Goal: Complete application form

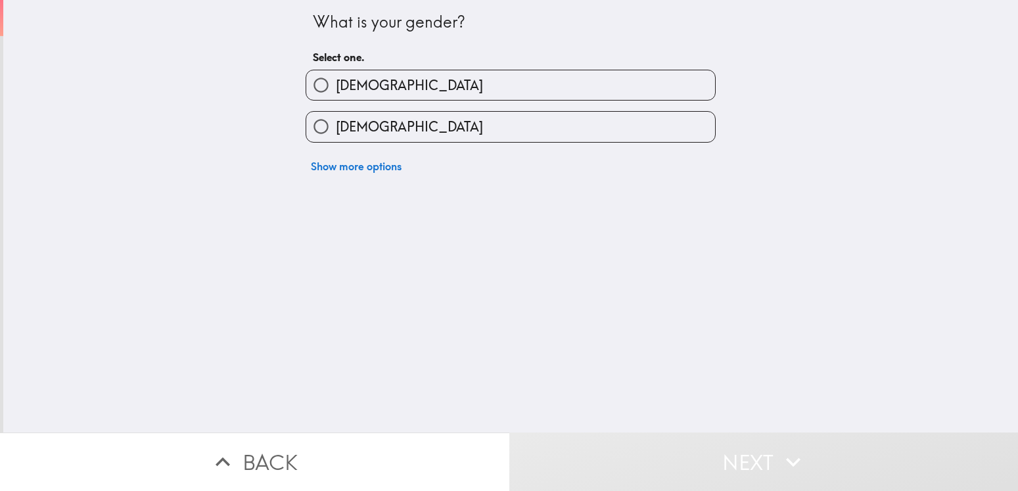
click at [363, 122] on span "[DEMOGRAPHIC_DATA]" at bounding box center [409, 127] width 147 height 18
click at [336, 122] on input "[DEMOGRAPHIC_DATA]" at bounding box center [321, 127] width 30 height 30
radio input "true"
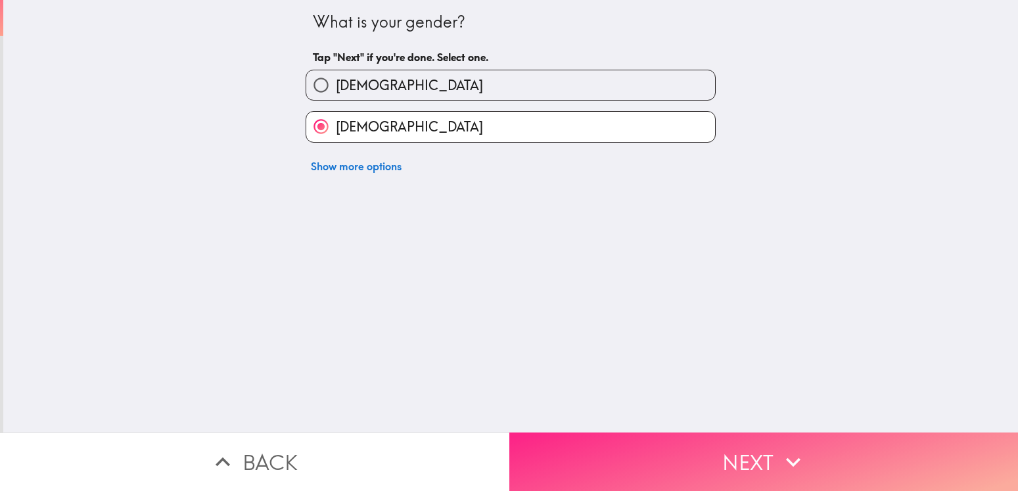
click at [846, 455] on button "Next" at bounding box center [763, 462] width 509 height 58
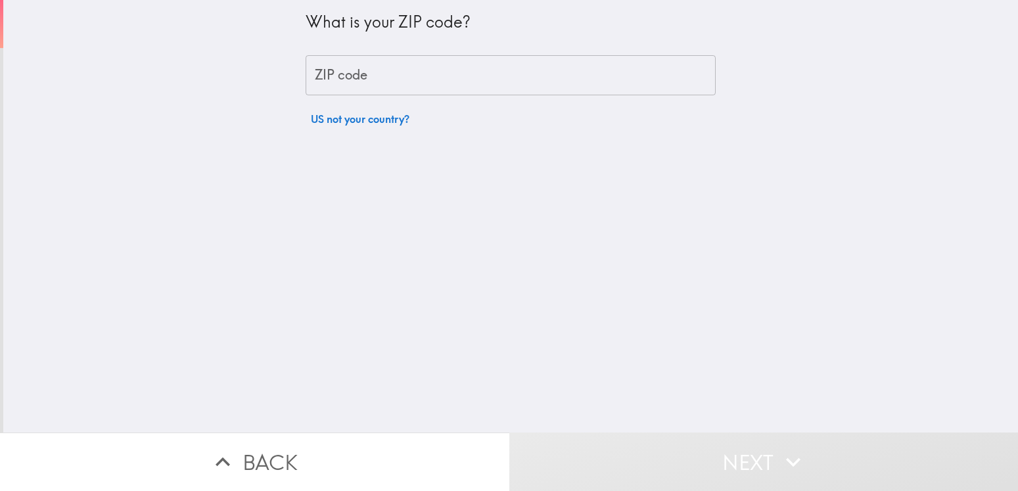
click at [444, 99] on div "What is your ZIP code? ZIP code ZIP code US not your country?" at bounding box center [511, 66] width 410 height 132
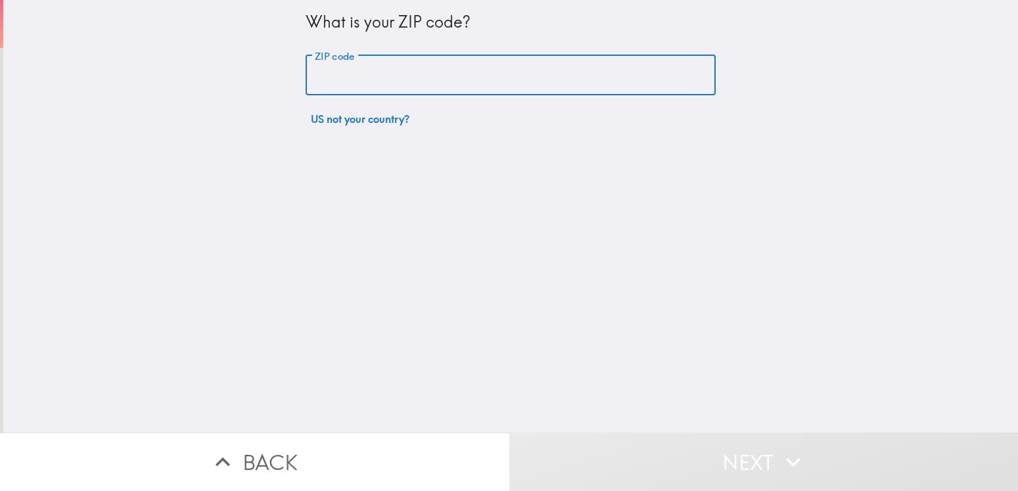
click at [444, 75] on input "ZIP code" at bounding box center [511, 75] width 410 height 41
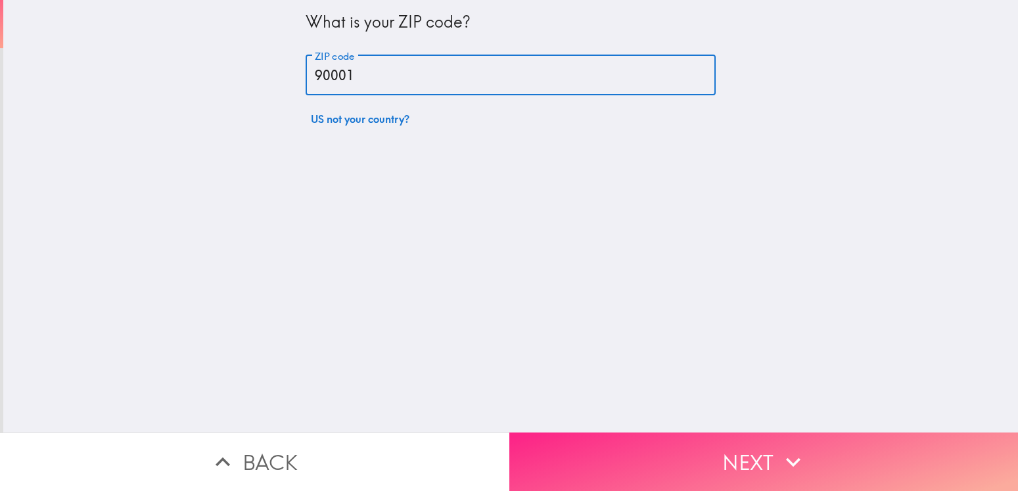
type input "90001"
click at [751, 439] on button "Next" at bounding box center [763, 462] width 509 height 58
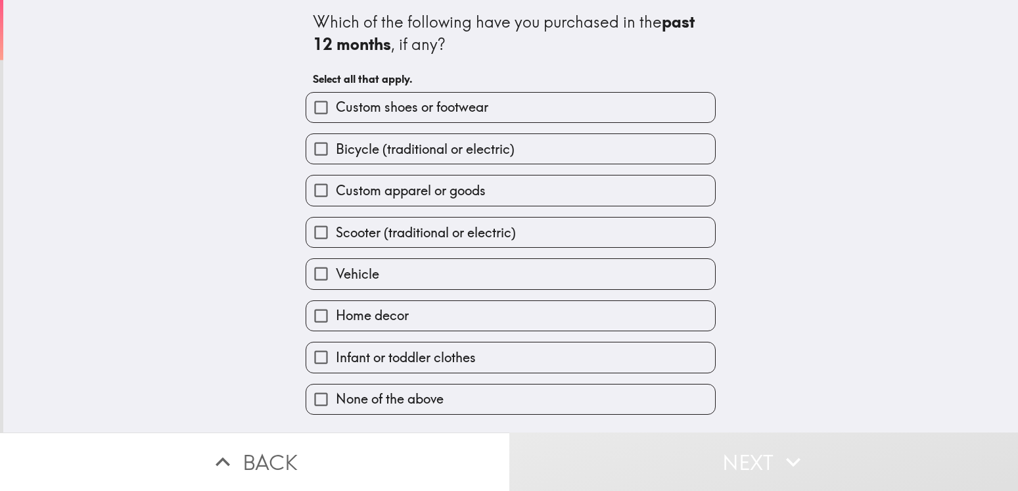
click at [423, 112] on span "Custom shoes or footwear" at bounding box center [412, 107] width 152 height 18
click at [336, 112] on input "Custom shoes or footwear" at bounding box center [321, 108] width 30 height 30
checkbox input "true"
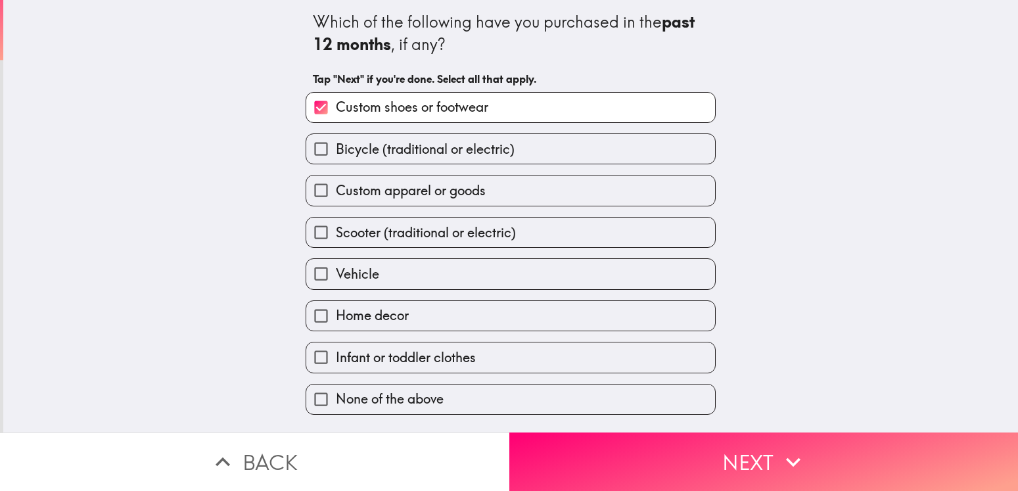
click at [440, 189] on span "Custom apparel or goods" at bounding box center [411, 190] width 150 height 18
click at [336, 189] on input "Custom apparel or goods" at bounding box center [321, 190] width 30 height 30
checkbox input "true"
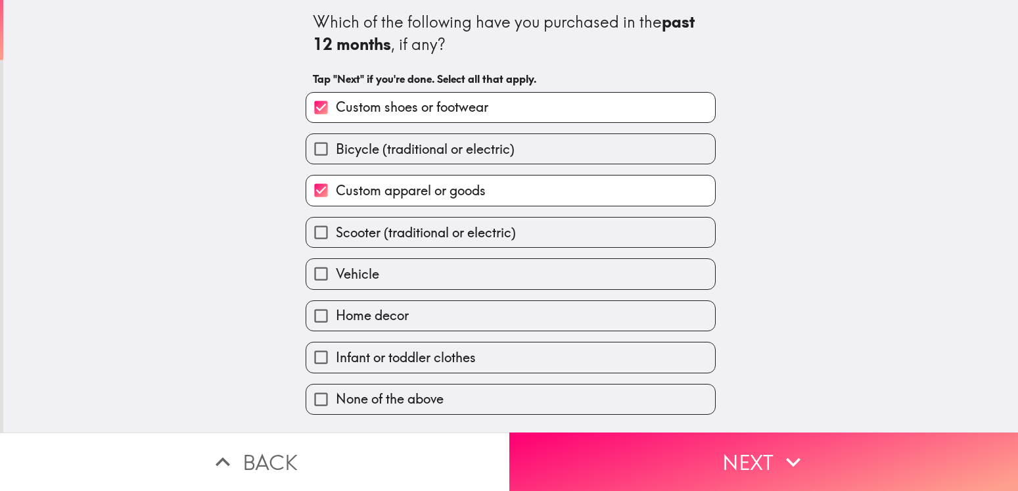
click at [408, 317] on label "Home decor" at bounding box center [510, 316] width 409 height 30
click at [336, 317] on input "Home decor" at bounding box center [321, 316] width 30 height 30
checkbox input "true"
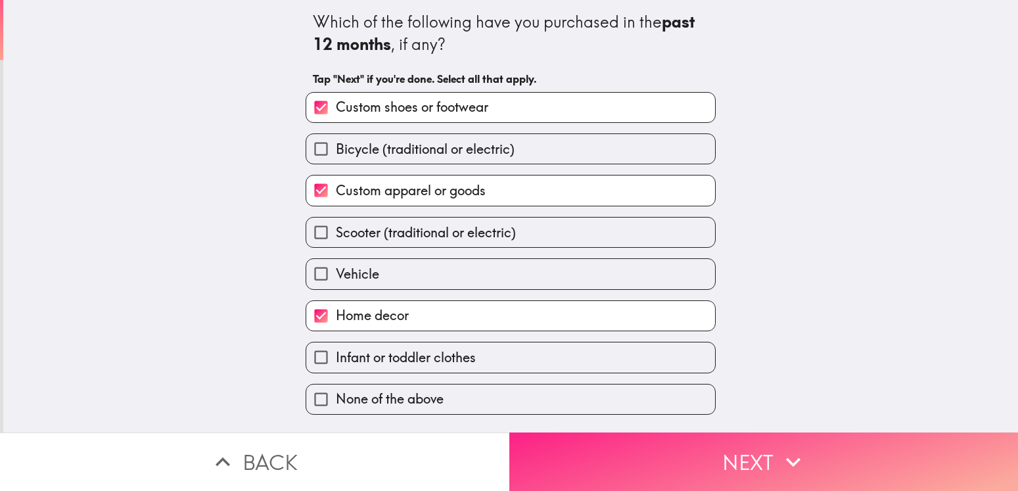
click at [668, 458] on button "Next" at bounding box center [763, 462] width 509 height 58
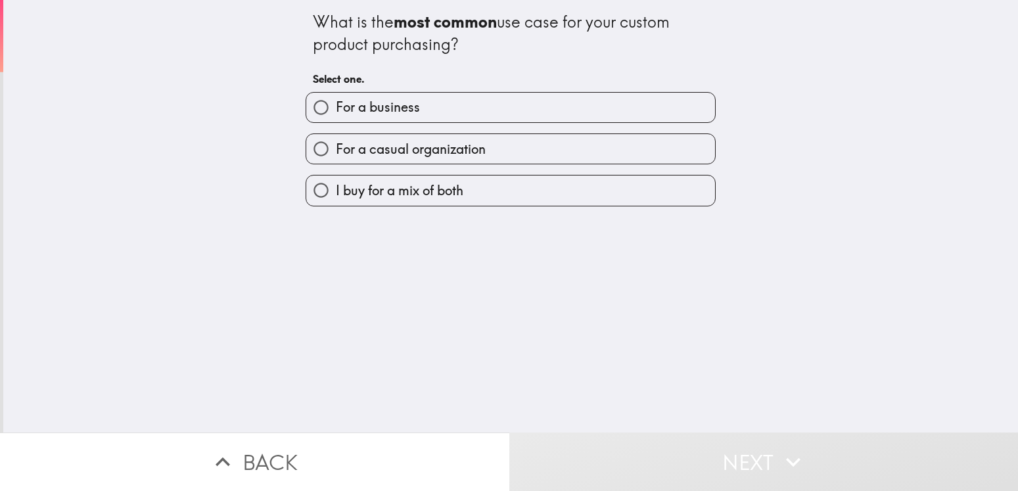
click at [385, 197] on span "I buy for a mix of both" at bounding box center [400, 190] width 128 height 18
click at [336, 197] on input "I buy for a mix of both" at bounding box center [321, 190] width 30 height 30
radio input "true"
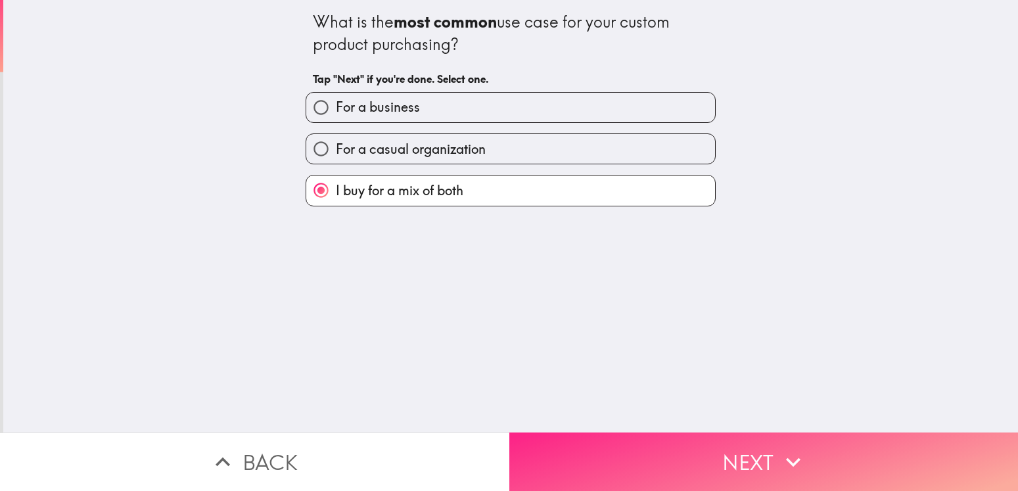
click at [710, 444] on button "Next" at bounding box center [763, 462] width 509 height 58
